Goal: Browse casually: Explore the website without a specific task or goal

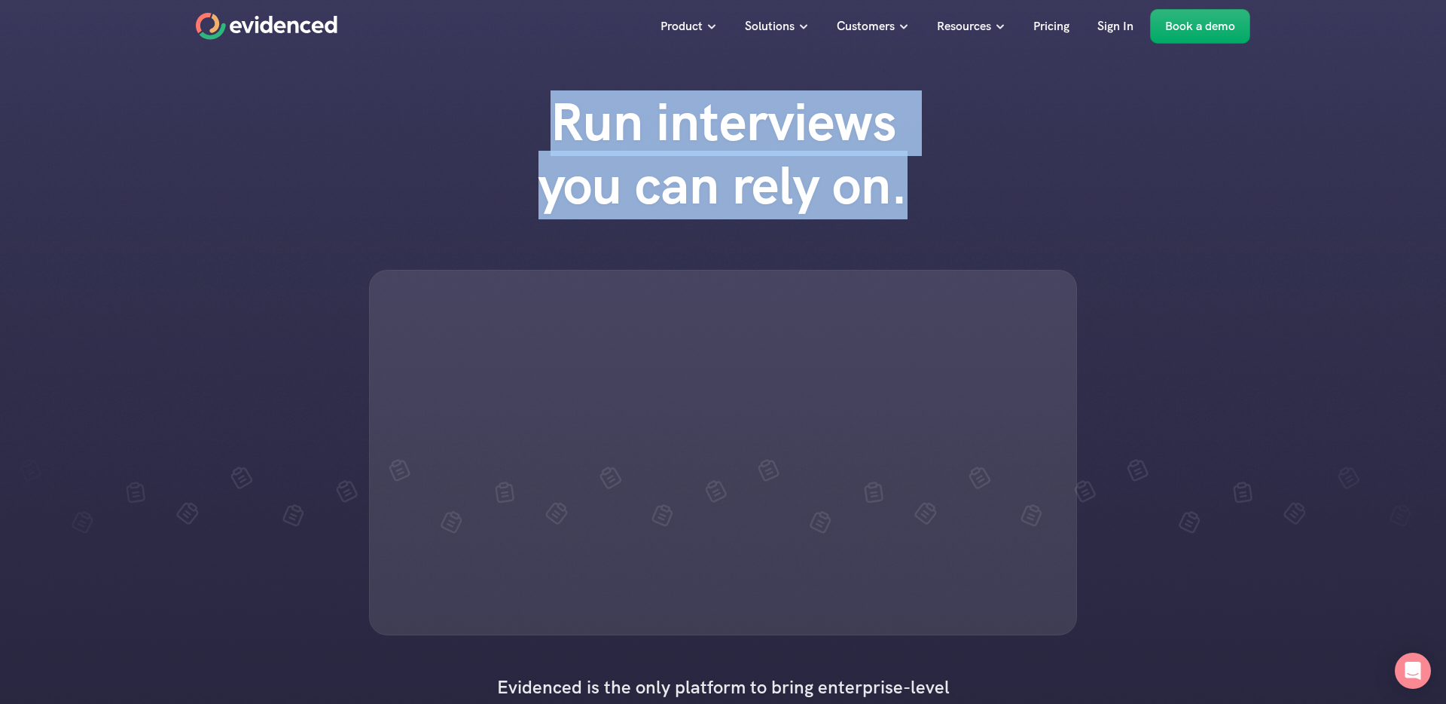
drag, startPoint x: 542, startPoint y: 131, endPoint x: 1010, endPoint y: 192, distance: 471.8
click at [1009, 191] on div "Run interviews you can rely on." at bounding box center [723, 362] width 1446 height 575
click at [1010, 192] on div "Run interviews you can rely on." at bounding box center [723, 362] width 1446 height 575
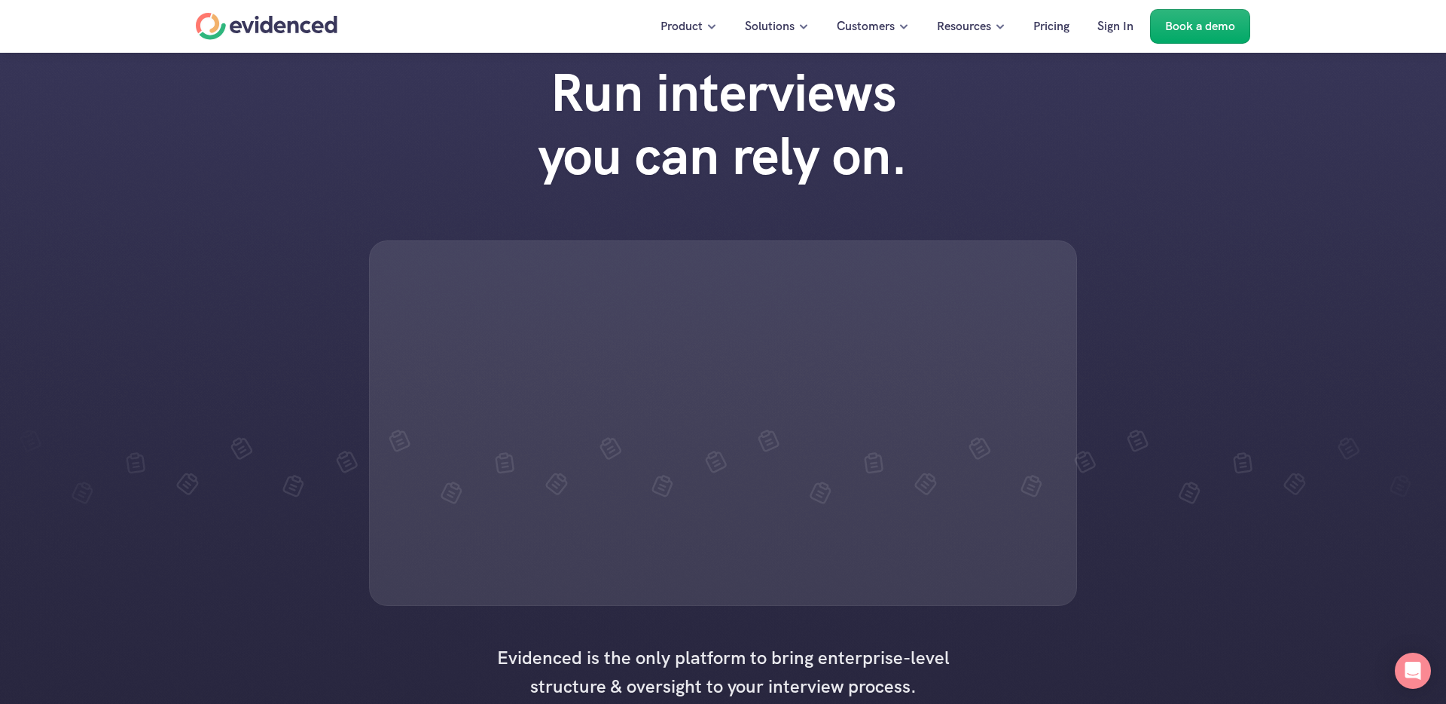
scroll to position [26, 0]
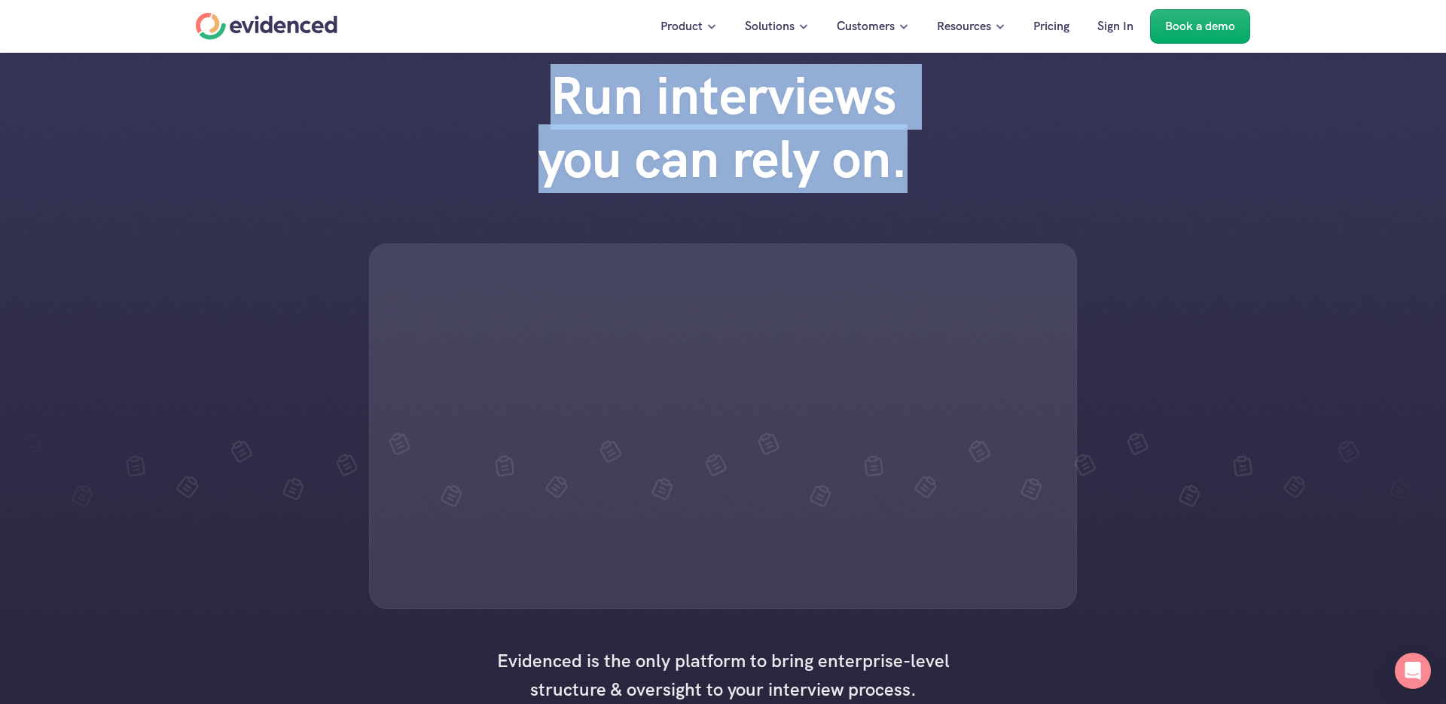
drag, startPoint x: 905, startPoint y: 173, endPoint x: 519, endPoint y: 93, distance: 394.0
click at [489, 85] on div "Run interviews you can rely on." at bounding box center [723, 336] width 1446 height 575
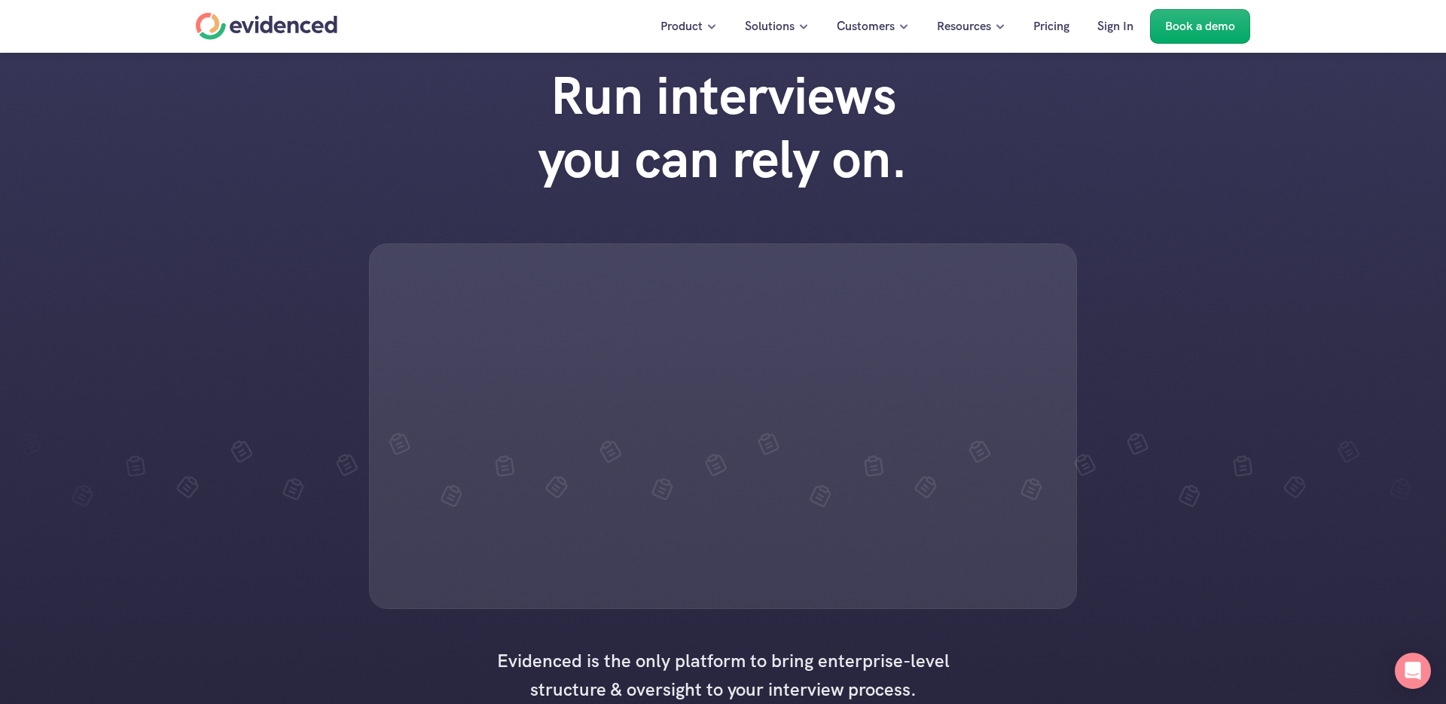
drag, startPoint x: 519, startPoint y: 93, endPoint x: 539, endPoint y: 93, distance: 19.6
click at [524, 93] on h1 "Run interviews you can rely on." at bounding box center [722, 127] width 429 height 127
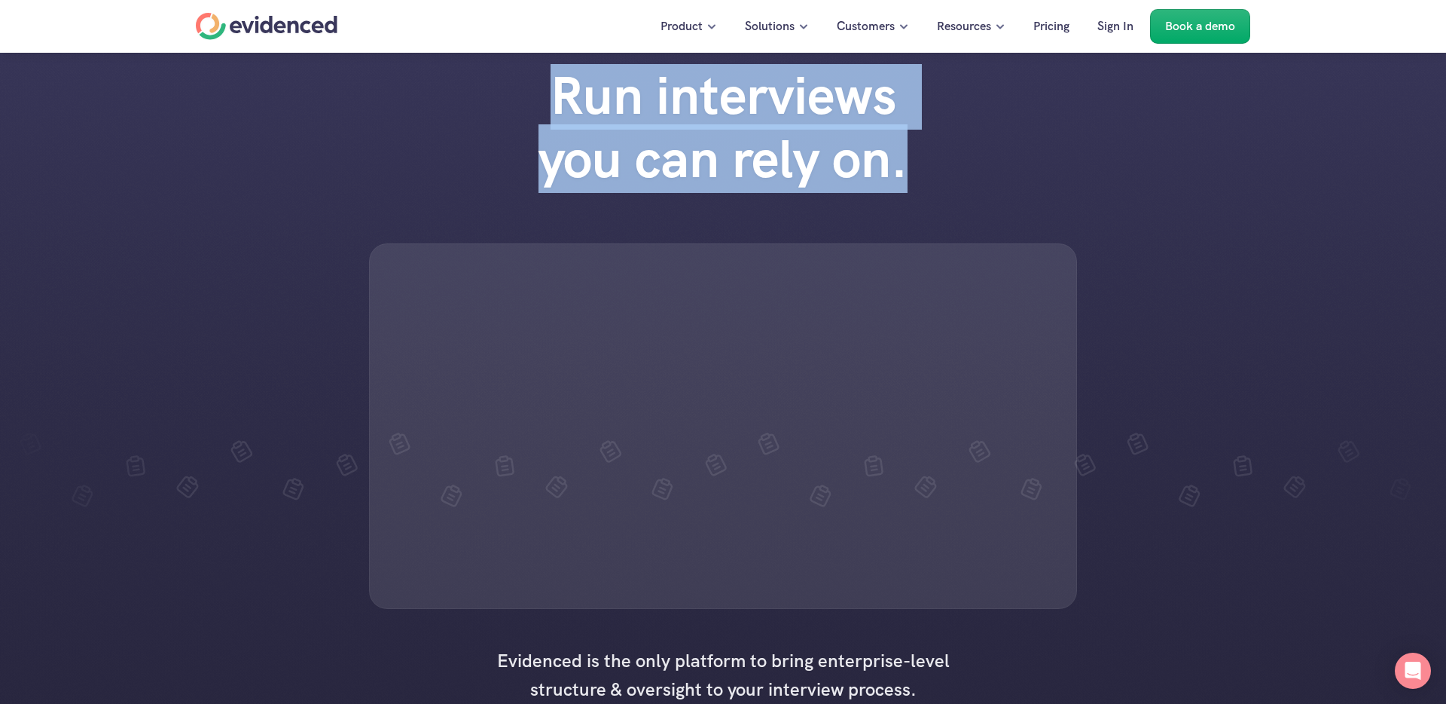
drag, startPoint x: 557, startPoint y: 93, endPoint x: 934, endPoint y: 161, distance: 382.7
click at [934, 161] on h1 "Run interviews you can rely on." at bounding box center [722, 127] width 429 height 127
click at [934, 160] on h1 "Run interviews you can rely on." at bounding box center [722, 127] width 429 height 127
drag, startPoint x: 930, startPoint y: 165, endPoint x: 548, endPoint y: 99, distance: 387.5
click at [548, 99] on h1 "Run interviews you can rely on." at bounding box center [722, 127] width 429 height 127
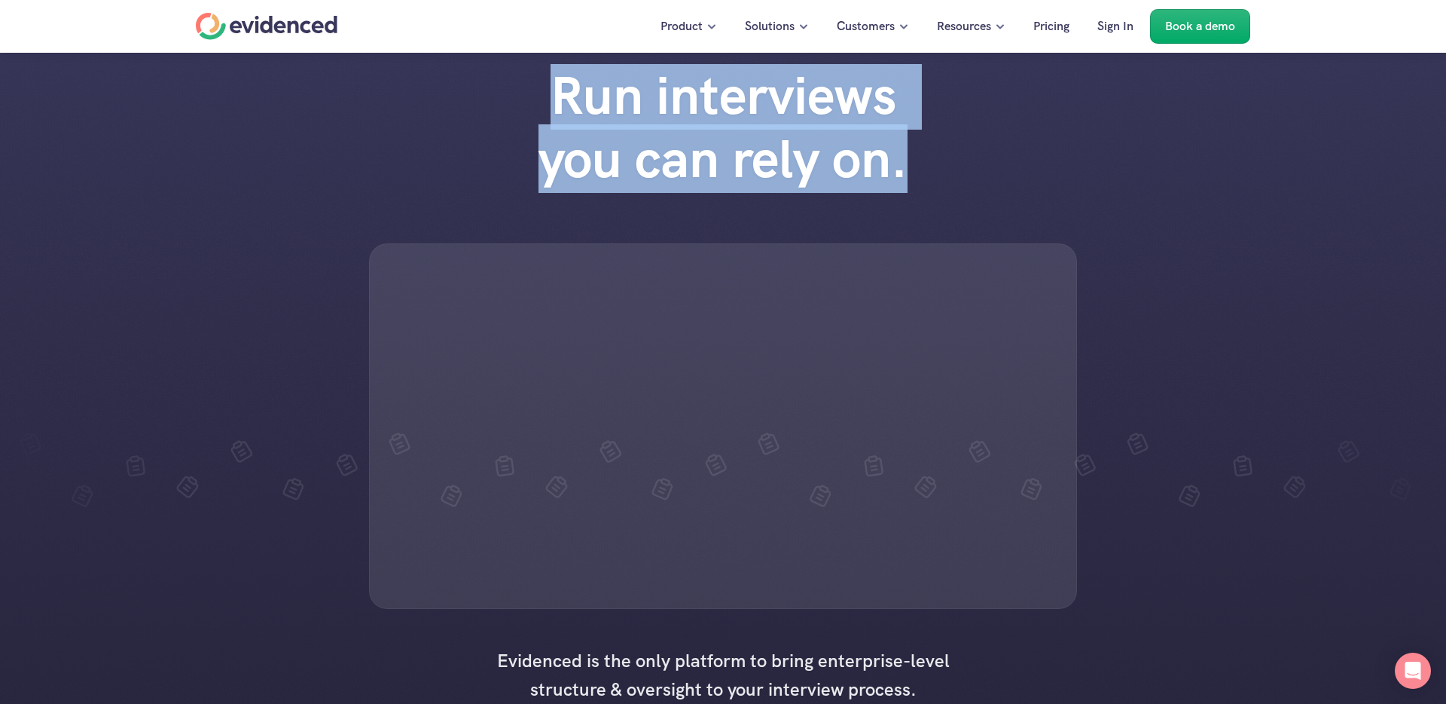
click at [548, 99] on h1 "Run interviews you can rely on." at bounding box center [722, 127] width 429 height 127
drag, startPoint x: 548, startPoint y: 99, endPoint x: 965, endPoint y: 173, distance: 423.1
click at [965, 173] on div "Run interviews you can rely on." at bounding box center [723, 336] width 1446 height 575
drag, startPoint x: 828, startPoint y: 148, endPoint x: 547, endPoint y: 85, distance: 288.0
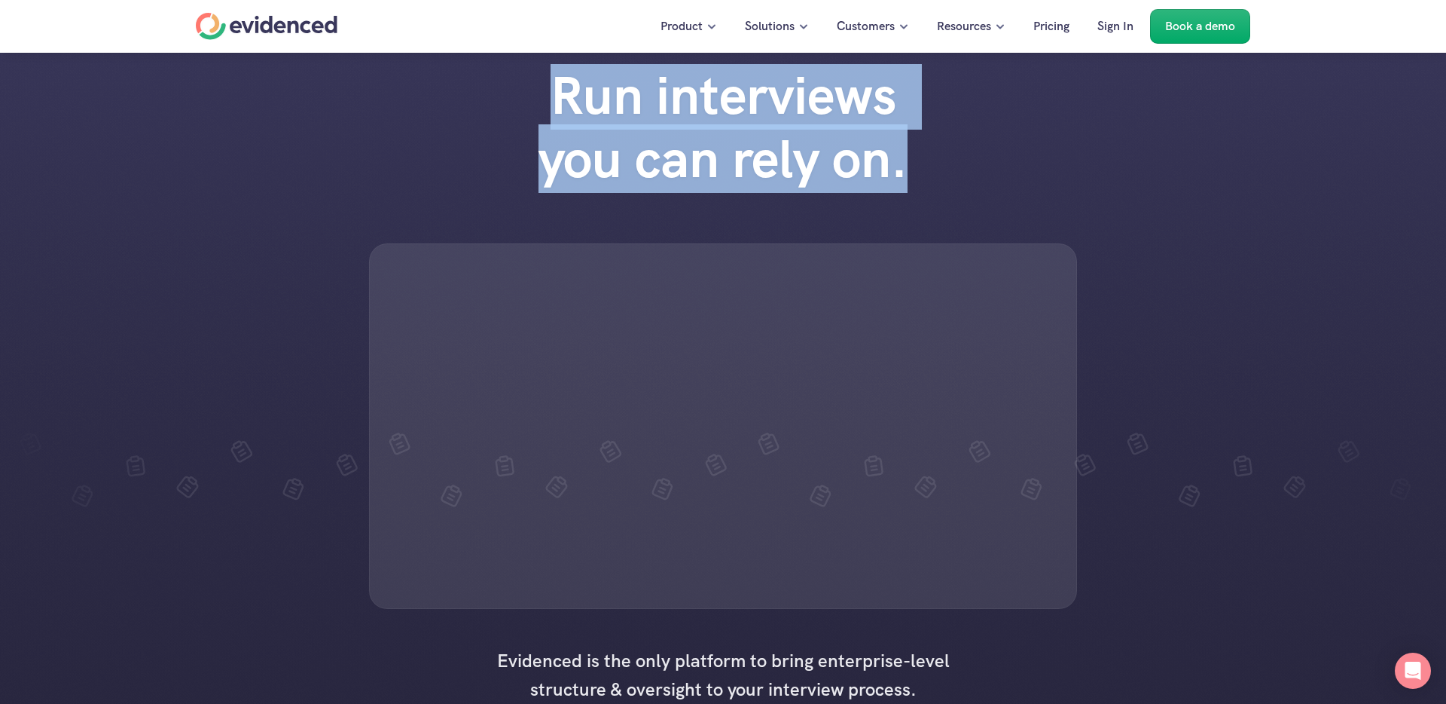
click at [547, 85] on div "Run interviews you can rely on." at bounding box center [723, 336] width 1446 height 575
click at [547, 85] on h1 "Run interviews you can rely on." at bounding box center [722, 127] width 429 height 127
drag, startPoint x: 547, startPoint y: 85, endPoint x: 940, endPoint y: 143, distance: 397.5
click at [940, 143] on div "Run interviews you can rely on." at bounding box center [723, 142] width 452 height 157
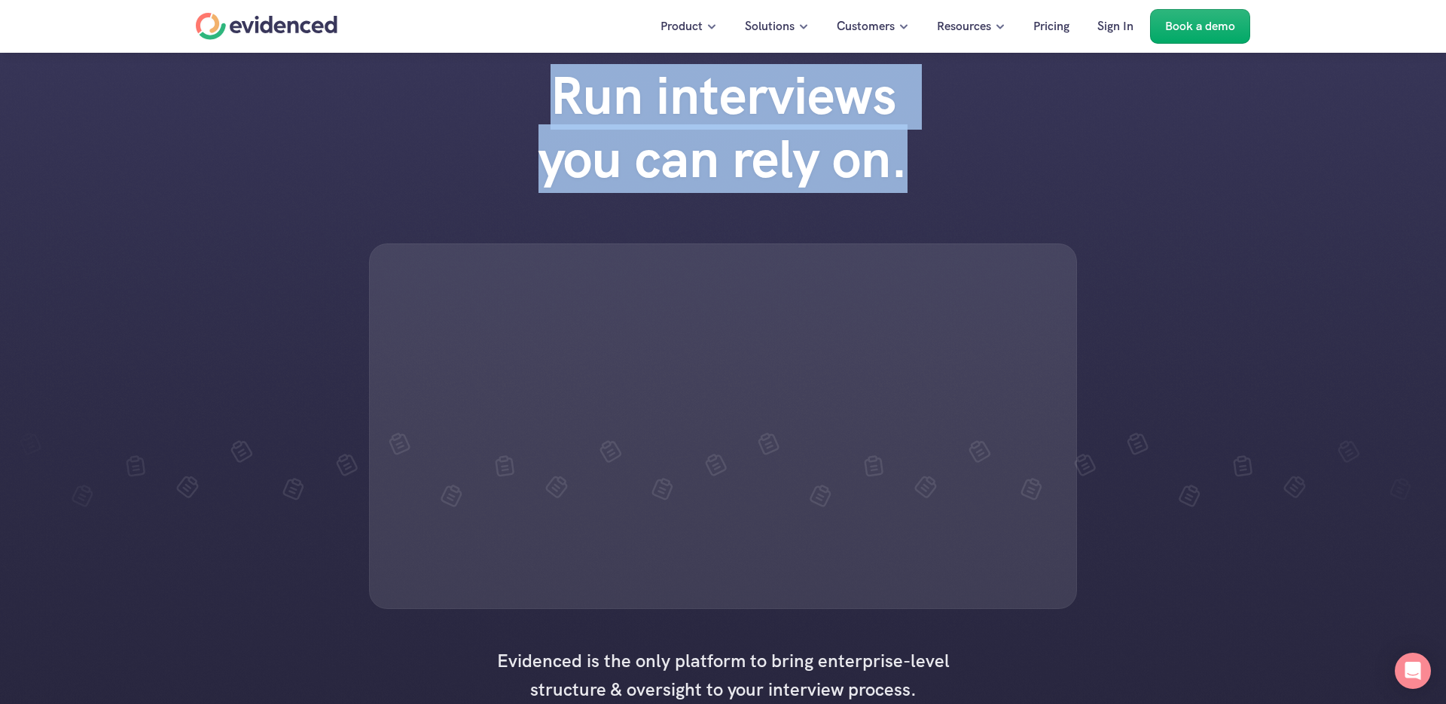
drag, startPoint x: 914, startPoint y: 166, endPoint x: 505, endPoint y: 89, distance: 415.5
click at [505, 89] on div "Run interviews you can rely on." at bounding box center [723, 142] width 452 height 157
click at [505, 90] on div "Run interviews you can rely on." at bounding box center [723, 142] width 452 height 157
